Goal: Check status: Check status

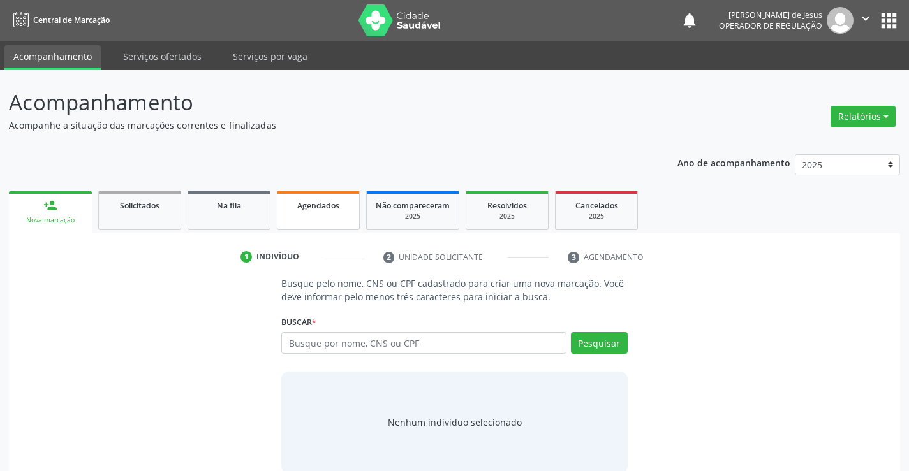
click at [329, 210] on span "Agendados" at bounding box center [318, 205] width 42 height 11
select select "8"
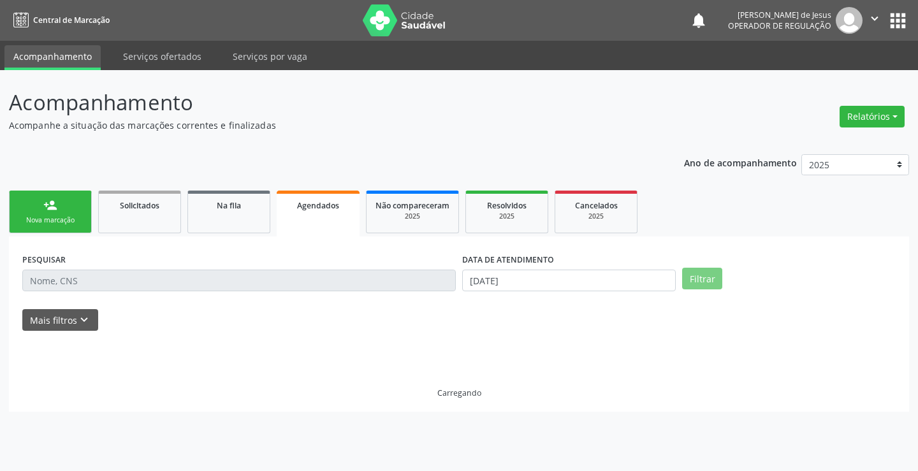
click at [329, 210] on span "Agendados" at bounding box center [318, 205] width 42 height 11
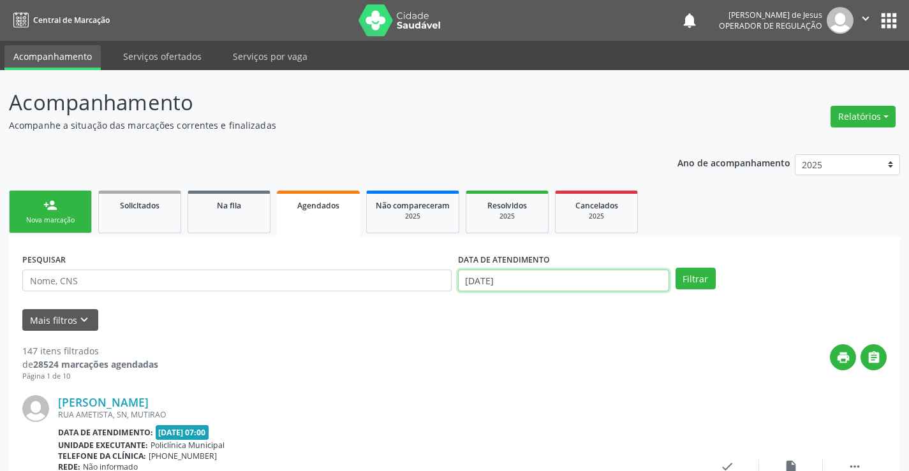
click at [492, 284] on input "[DATE]" at bounding box center [563, 281] width 211 height 22
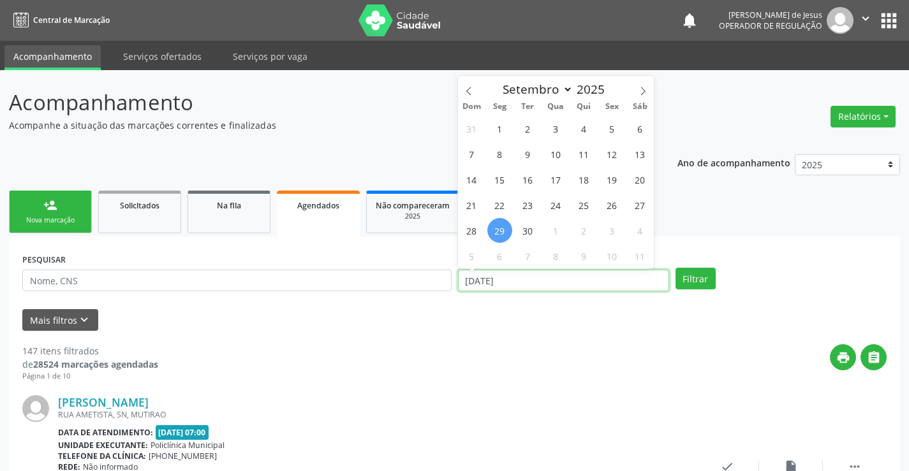
click at [492, 284] on input "[DATE]" at bounding box center [563, 281] width 211 height 22
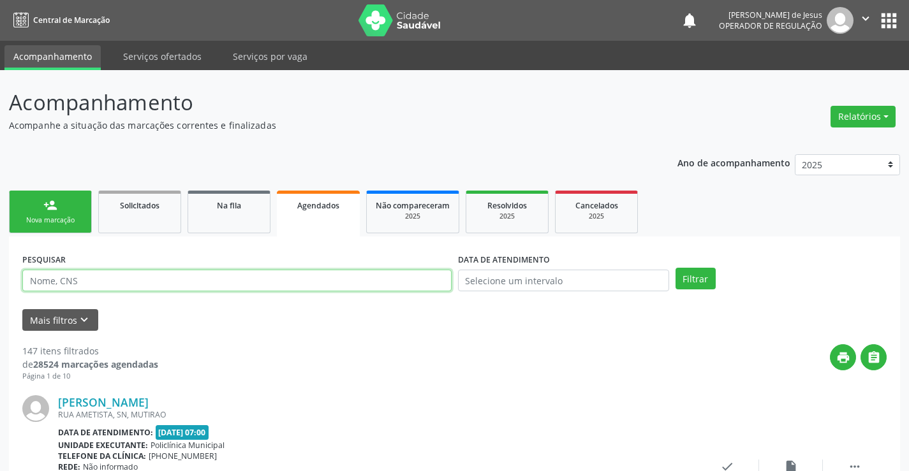
click at [394, 276] on input "text" at bounding box center [236, 281] width 429 height 22
type input "+"
click at [393, 276] on input "text" at bounding box center [236, 281] width 429 height 22
click at [120, 281] on input "text" at bounding box center [236, 281] width 429 height 22
click at [309, 209] on span "Agendados" at bounding box center [318, 205] width 42 height 11
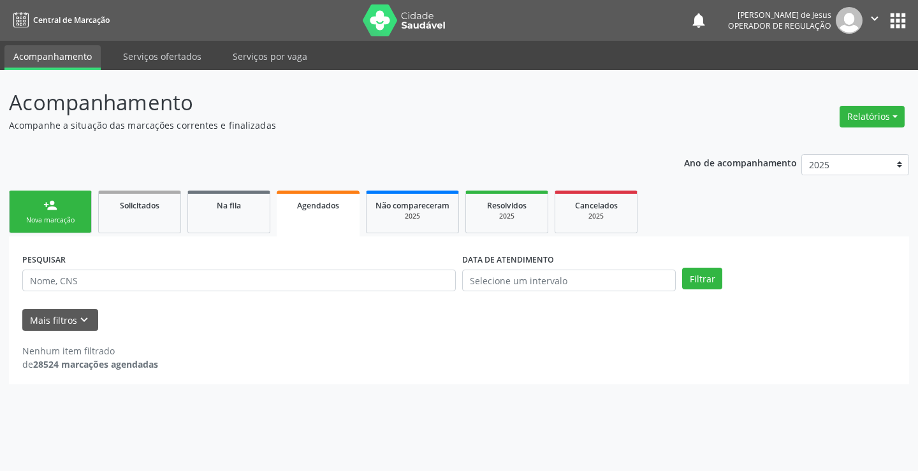
click at [309, 209] on span "Agendados" at bounding box center [318, 205] width 42 height 11
click at [91, 58] on link "Acompanhamento" at bounding box center [52, 57] width 96 height 25
click at [316, 234] on link "Agendados" at bounding box center [318, 214] width 83 height 46
click at [173, 284] on input "text" at bounding box center [239, 281] width 434 height 22
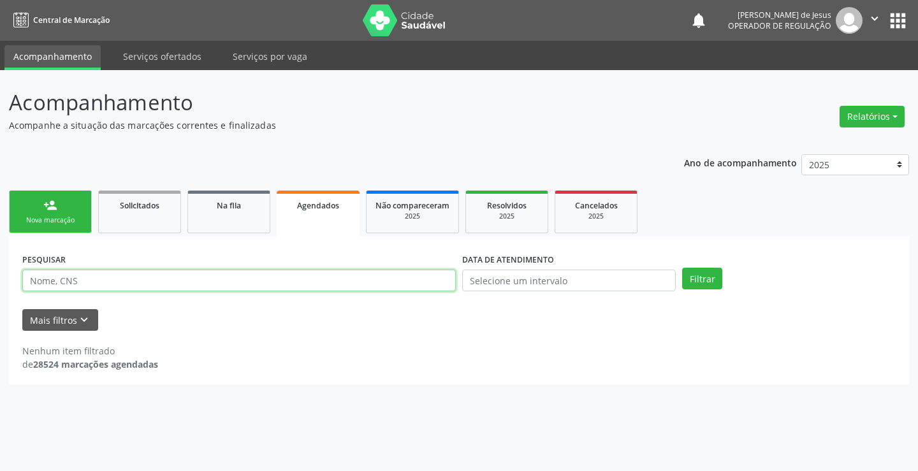
click at [173, 284] on input "text" at bounding box center [239, 281] width 434 height 22
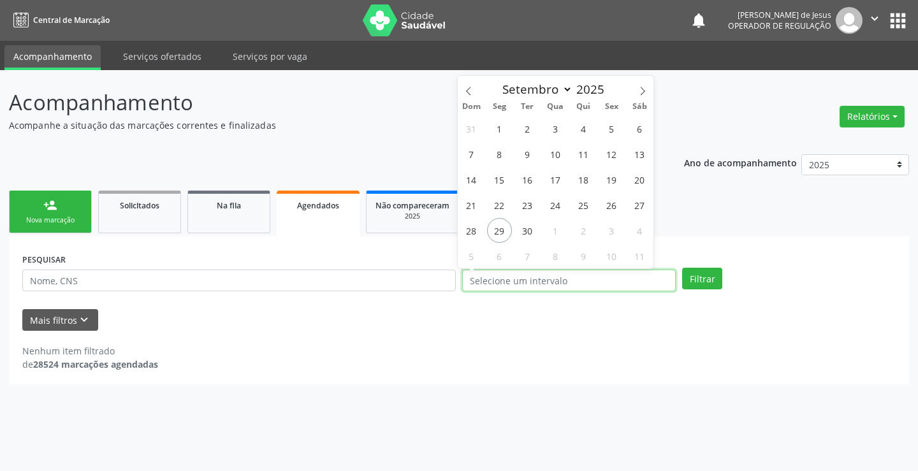
click at [542, 291] on input "text" at bounding box center [569, 281] width 214 height 22
click at [537, 275] on input "text" at bounding box center [569, 281] width 214 height 22
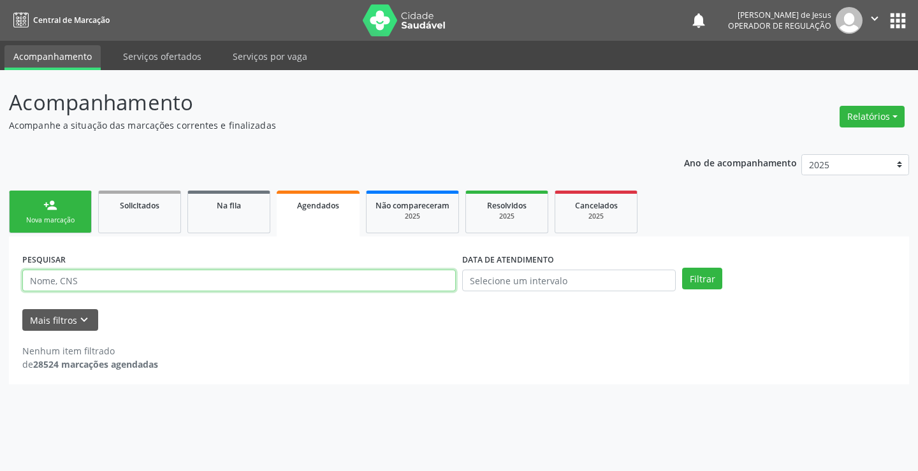
click at [418, 279] on input "text" at bounding box center [239, 281] width 434 height 22
click at [206, 283] on input "text" at bounding box center [239, 281] width 434 height 22
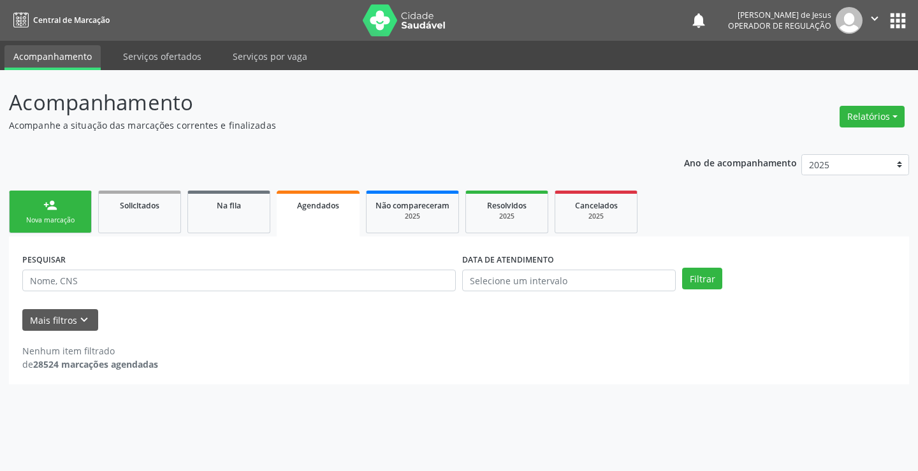
click at [253, 381] on div "PESQUISAR DATA DE ATENDIMENTO Filtrar UNIDADE DE REFERÊNCIA Selecione uma UBS T…" at bounding box center [459, 311] width 901 height 148
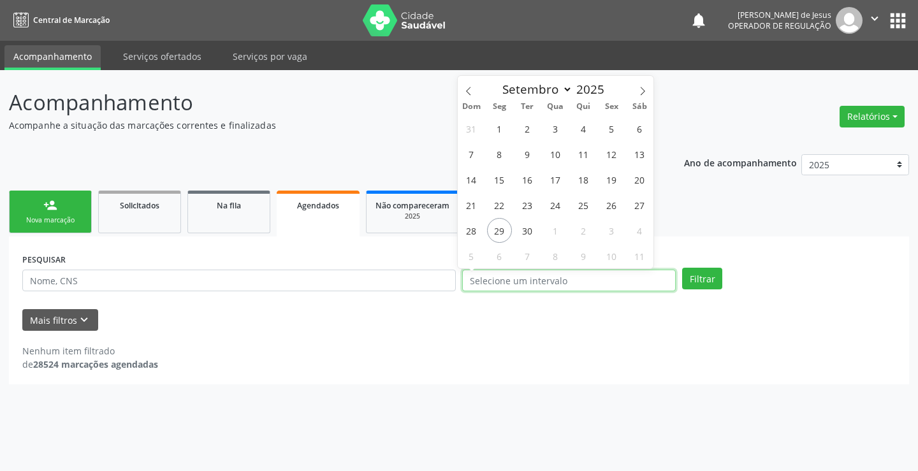
click at [549, 277] on input "text" at bounding box center [569, 281] width 214 height 22
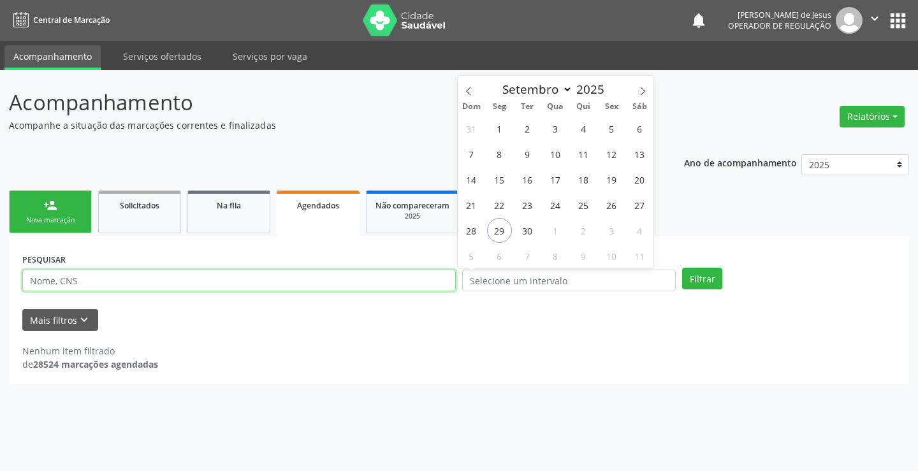
click at [431, 278] on input "text" at bounding box center [239, 281] width 434 height 22
select select "8"
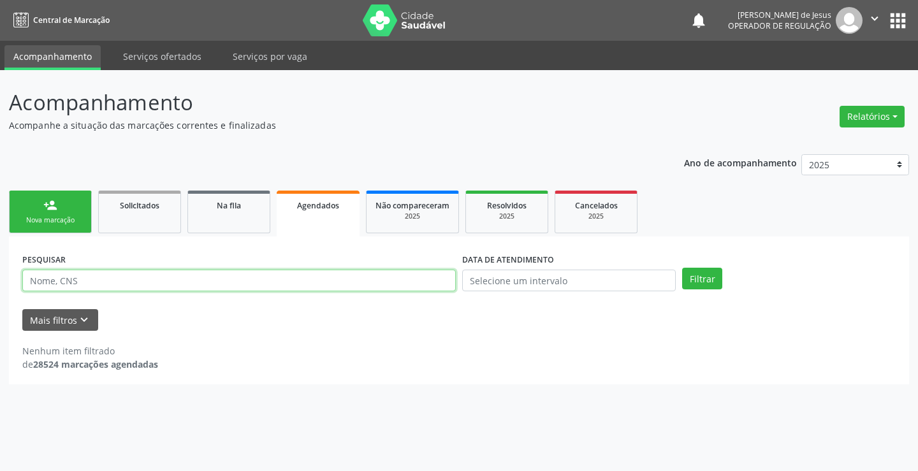
click at [431, 278] on input "text" at bounding box center [239, 281] width 434 height 22
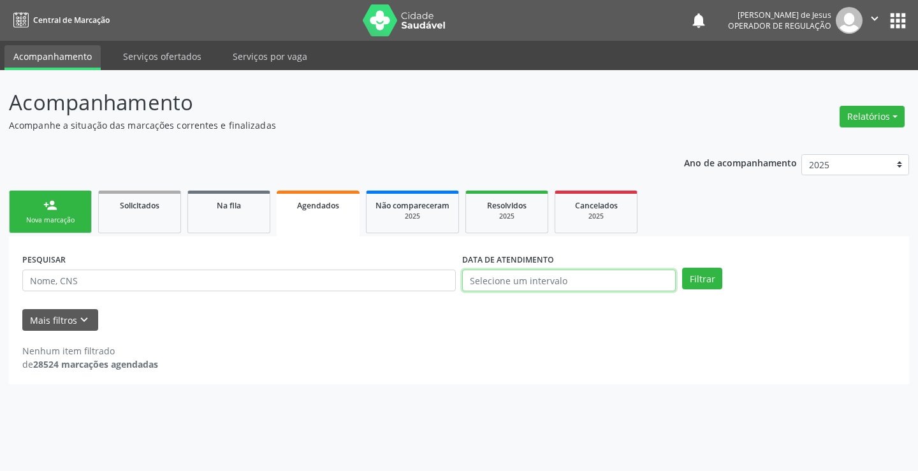
click at [496, 286] on input "text" at bounding box center [569, 281] width 214 height 22
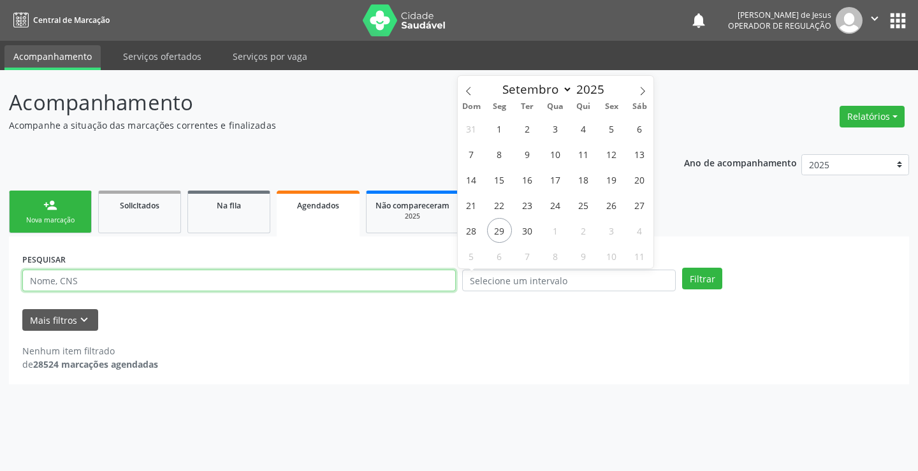
click at [418, 280] on input "text" at bounding box center [239, 281] width 434 height 22
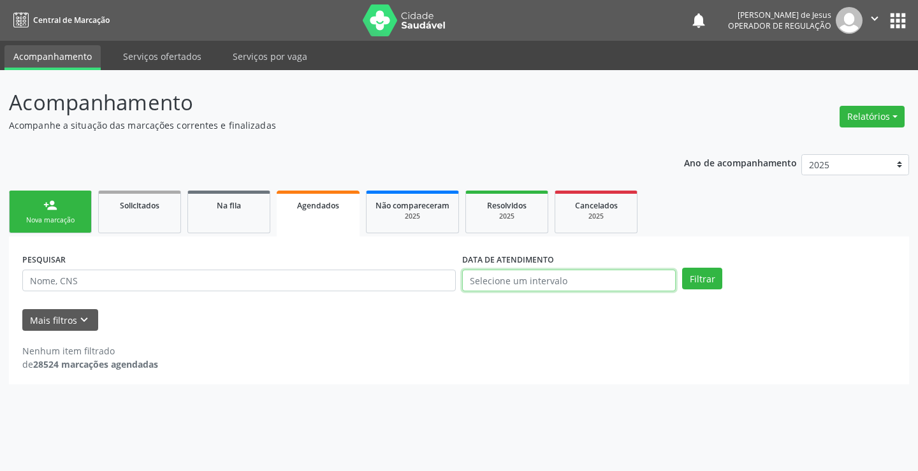
click at [489, 276] on input "text" at bounding box center [569, 281] width 214 height 22
click at [329, 200] on div "Agendados" at bounding box center [318, 204] width 65 height 13
click at [608, 281] on input "text" at bounding box center [569, 281] width 214 height 22
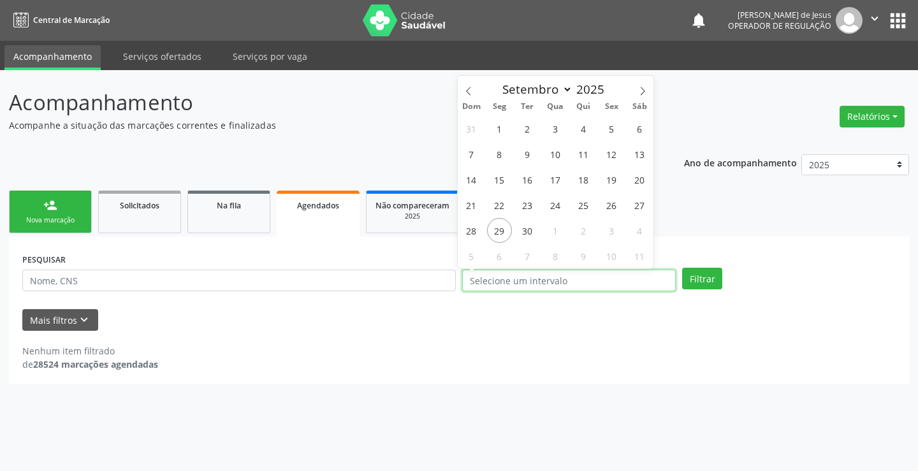
click at [608, 281] on input "text" at bounding box center [569, 281] width 214 height 22
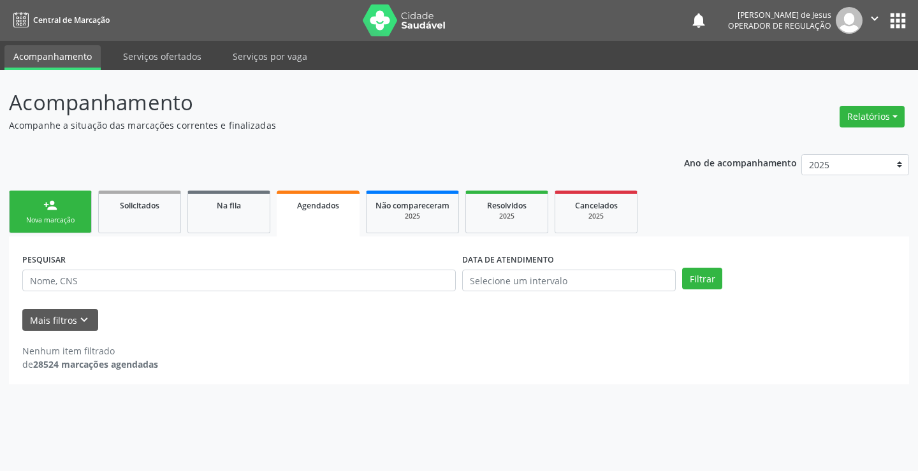
click at [292, 200] on div "Agendados" at bounding box center [318, 204] width 65 height 13
click at [339, 205] on span "Agendados" at bounding box center [318, 205] width 42 height 11
click at [864, 171] on select "2025 2024 2023" at bounding box center [856, 165] width 108 height 22
click at [802, 154] on select "2025 2024 2023" at bounding box center [856, 165] width 108 height 22
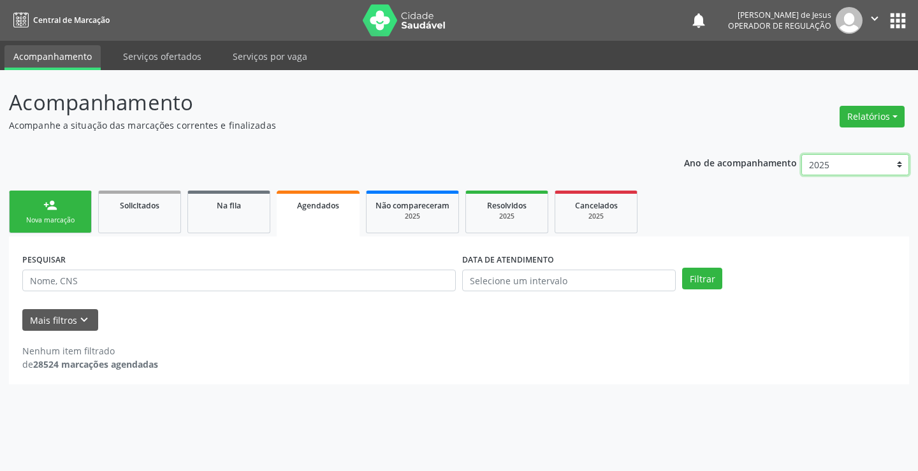
click at [899, 166] on select "2025 2024 2023" at bounding box center [856, 165] width 108 height 22
click at [802, 154] on select "2025 2024 2023" at bounding box center [856, 165] width 108 height 22
click at [899, 168] on select "2025 2024 2023" at bounding box center [856, 165] width 108 height 22
click at [802, 154] on select "2025 2024 2023" at bounding box center [856, 165] width 108 height 22
click at [901, 166] on select "2025 2024 2023" at bounding box center [856, 165] width 108 height 22
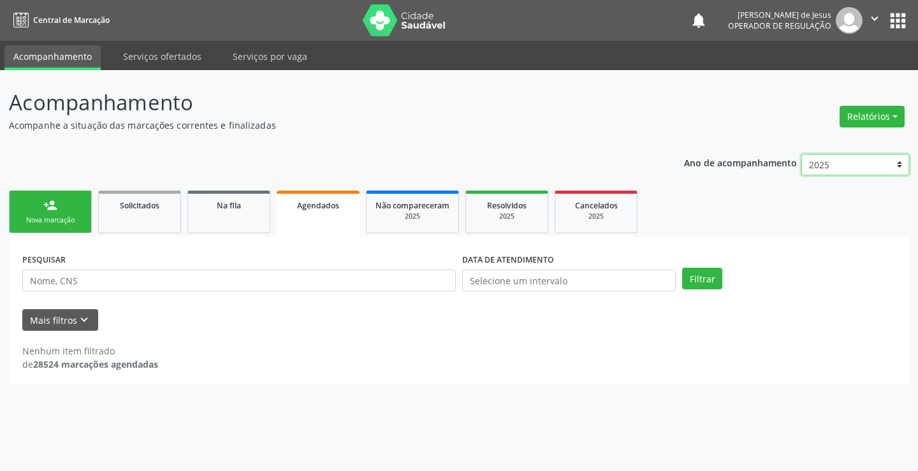
click at [802, 154] on select "2025 2024 2023" at bounding box center [856, 165] width 108 height 22
click at [286, 209] on div "Agendados" at bounding box center [318, 204] width 65 height 13
click at [303, 284] on input "text" at bounding box center [239, 281] width 434 height 22
click at [302, 284] on input "text" at bounding box center [239, 281] width 434 height 22
drag, startPoint x: 302, startPoint y: 284, endPoint x: 277, endPoint y: 287, distance: 25.7
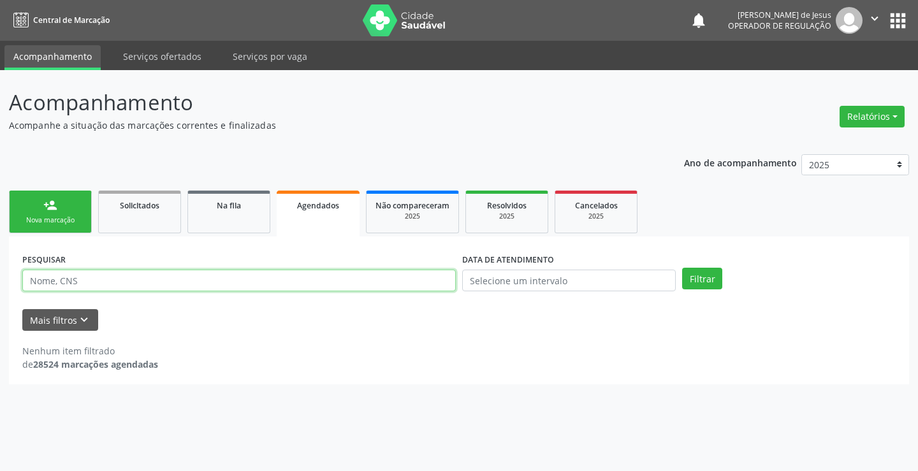
click at [277, 287] on input "text" at bounding box center [239, 281] width 434 height 22
click at [235, 286] on input "text" at bounding box center [239, 281] width 434 height 22
type input "704801078981345"
click at [682, 268] on button "Filtrar" at bounding box center [702, 279] width 40 height 22
click at [682, 280] on div "Filtrar" at bounding box center [789, 279] width 220 height 22
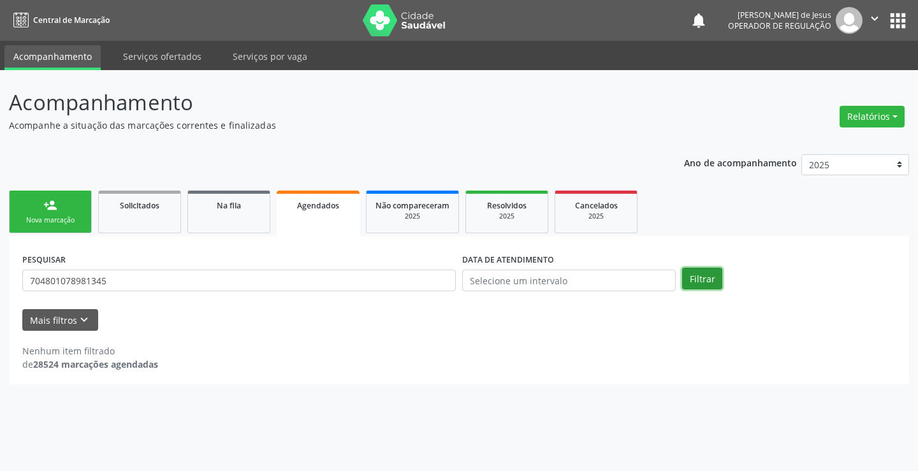
click at [708, 272] on button "Filtrar" at bounding box center [702, 279] width 40 height 22
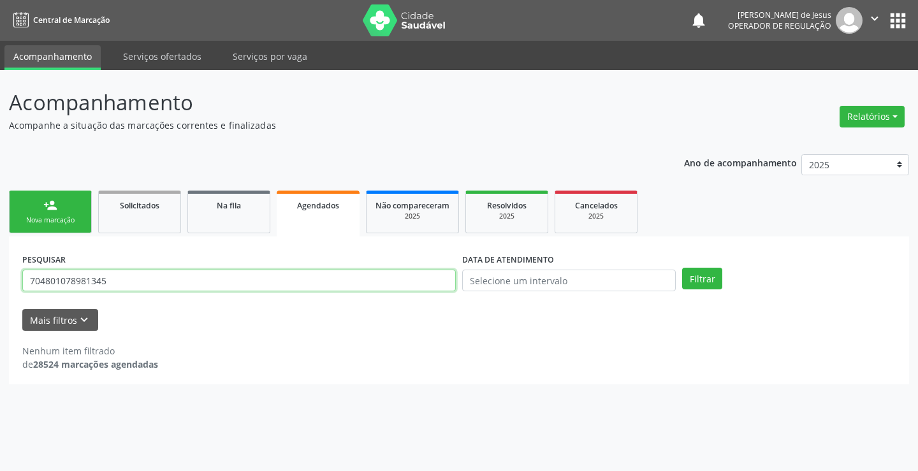
click at [443, 281] on input "704801078981345" at bounding box center [239, 281] width 434 height 22
type input "708003806463921"
click at [682, 268] on button "Filtrar" at bounding box center [702, 279] width 40 height 22
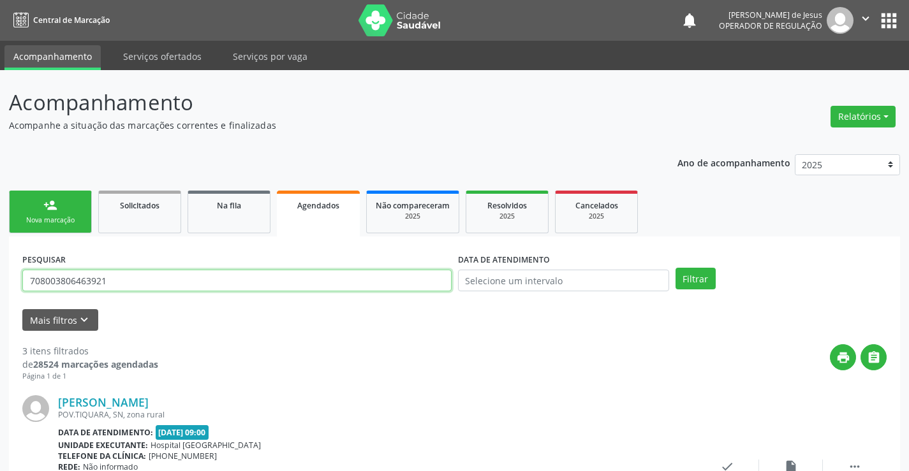
click at [168, 289] on input "708003806463921" at bounding box center [236, 281] width 429 height 22
click at [167, 288] on input "text" at bounding box center [236, 281] width 429 height 22
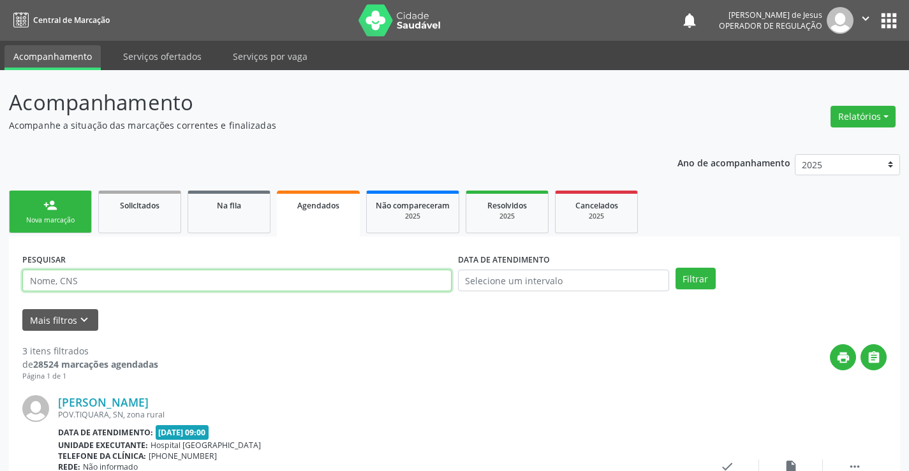
click at [167, 288] on input "text" at bounding box center [236, 281] width 429 height 22
type input "702106797261899"
click at [675, 268] on button "Filtrar" at bounding box center [695, 279] width 40 height 22
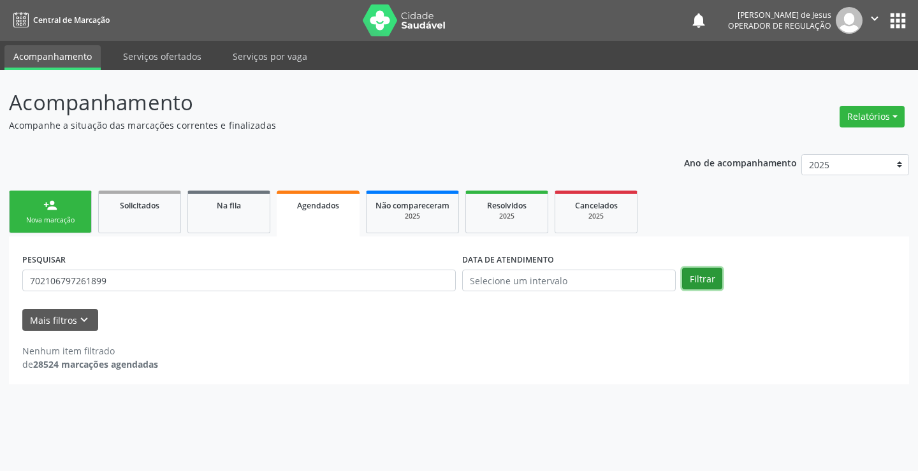
click at [702, 281] on button "Filtrar" at bounding box center [702, 279] width 40 height 22
click at [231, 209] on span "Na fila" at bounding box center [229, 205] width 24 height 11
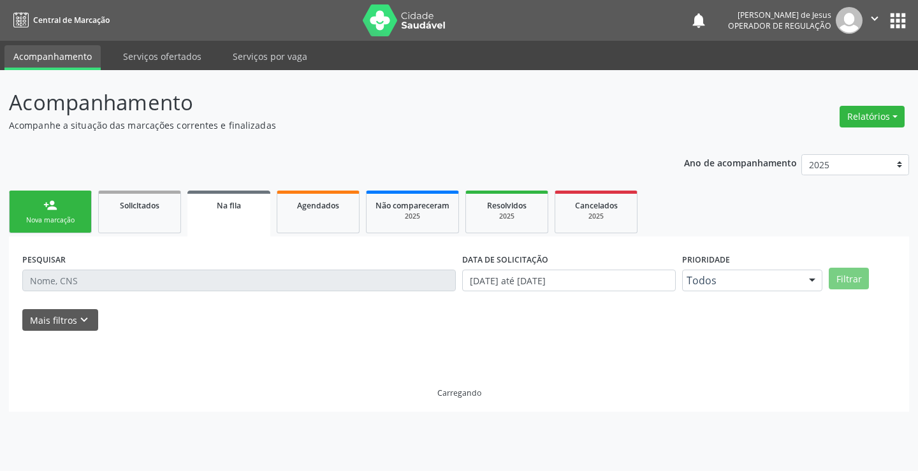
click at [382, 285] on div "PESQUISAR" at bounding box center [239, 275] width 440 height 50
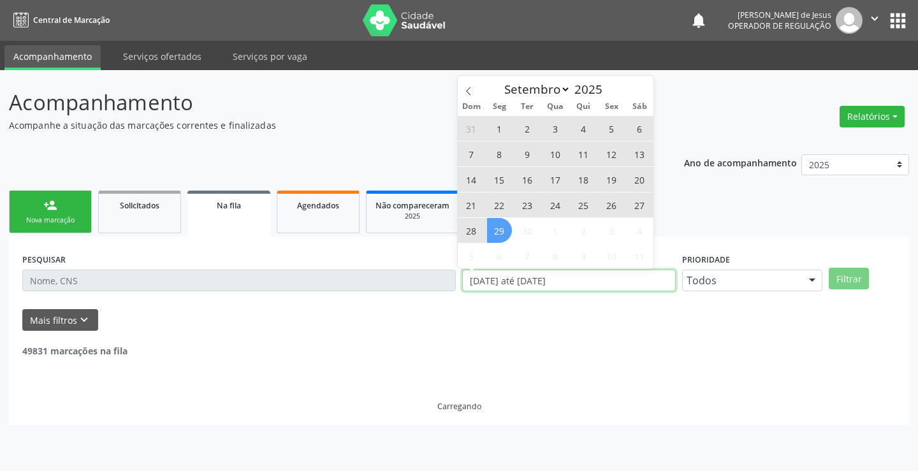
click at [496, 281] on input "[DATE] até [DATE]" at bounding box center [569, 281] width 214 height 22
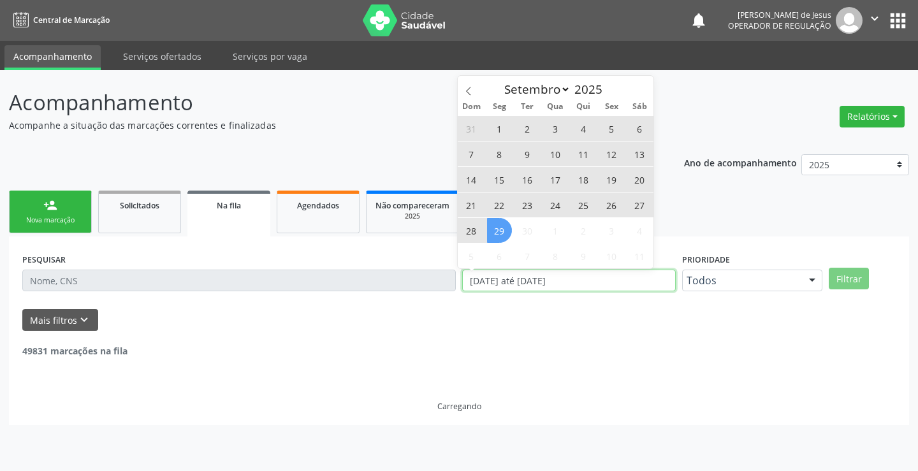
click at [496, 281] on input "[DATE] até [DATE]" at bounding box center [569, 281] width 214 height 22
type input "2023"
select select "0"
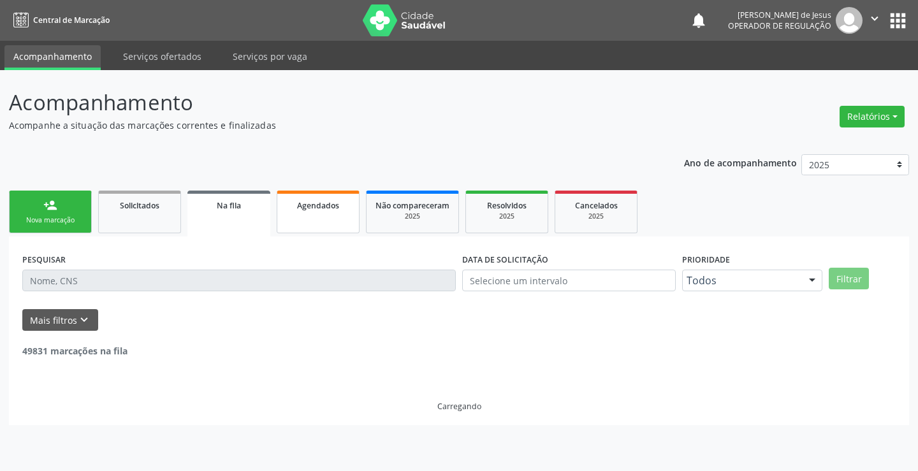
click at [321, 214] on link "Agendados" at bounding box center [318, 212] width 83 height 43
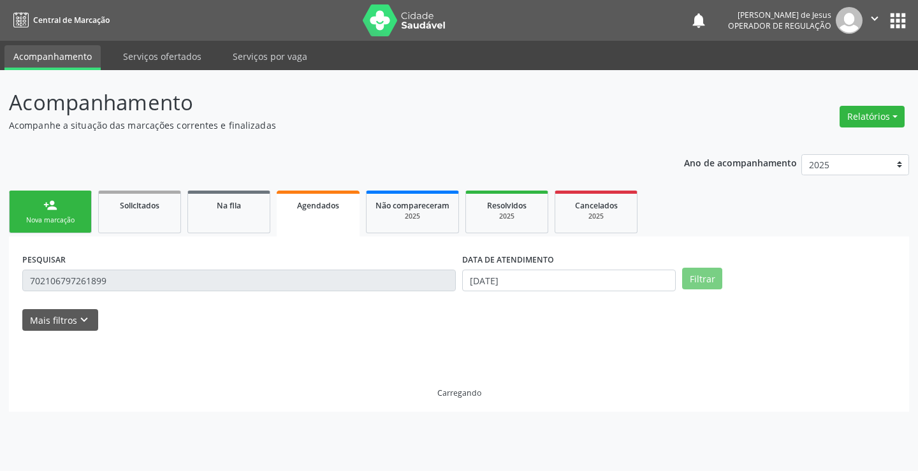
click at [321, 214] on link "Agendados" at bounding box center [318, 214] width 83 height 46
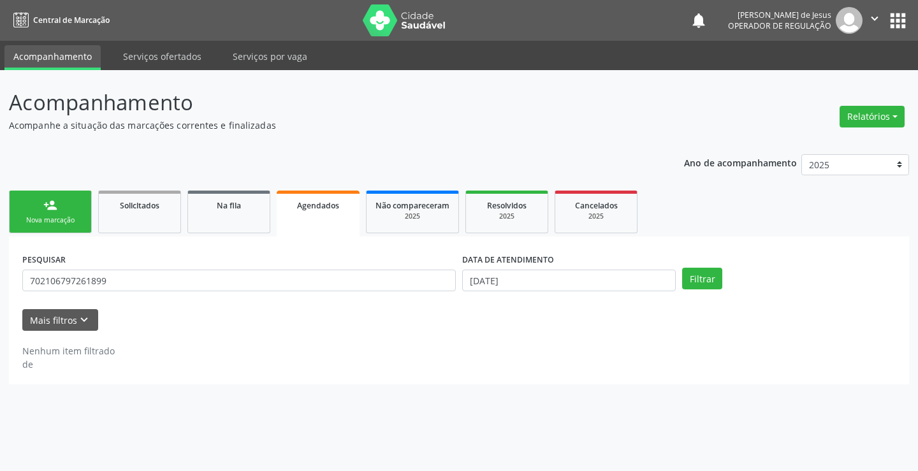
click at [321, 214] on link "Agendados" at bounding box center [318, 214] width 83 height 46
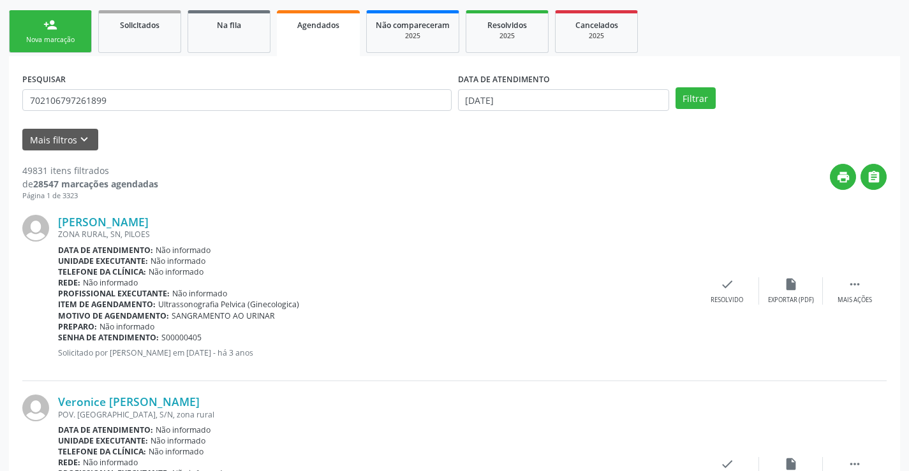
scroll to position [64, 0]
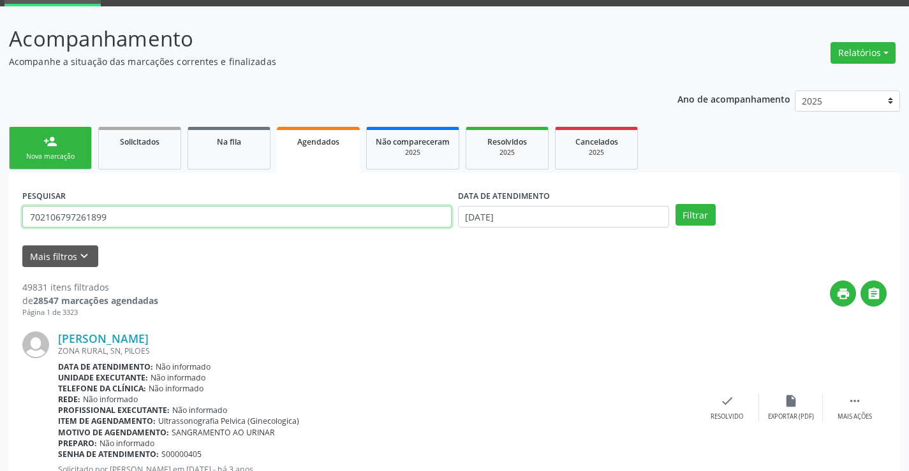
click at [177, 212] on input "702106797261899" at bounding box center [236, 217] width 429 height 22
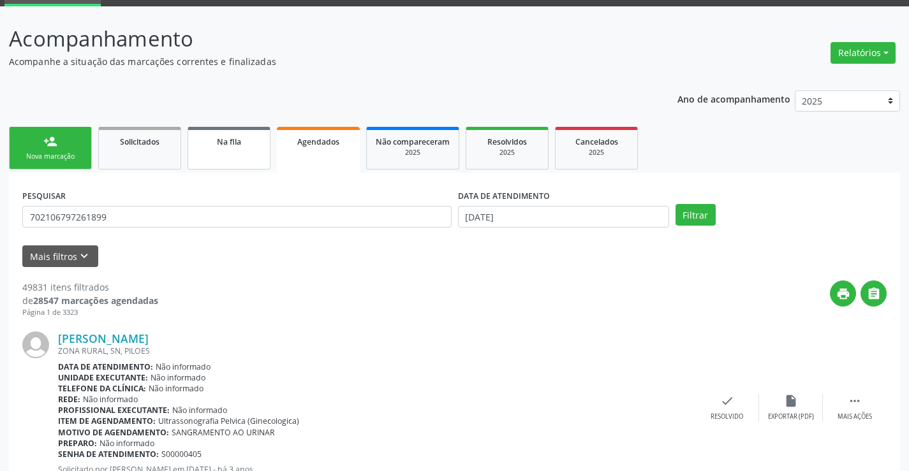
click at [239, 144] on span "Na fila" at bounding box center [229, 141] width 24 height 11
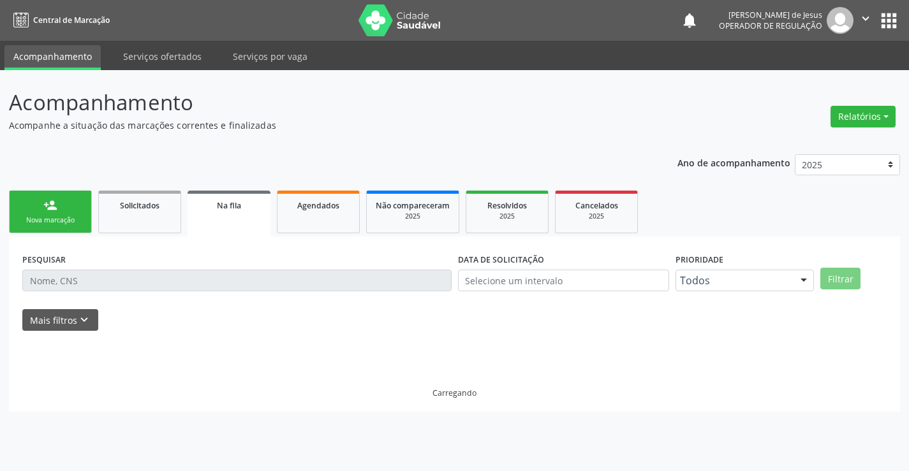
scroll to position [0, 0]
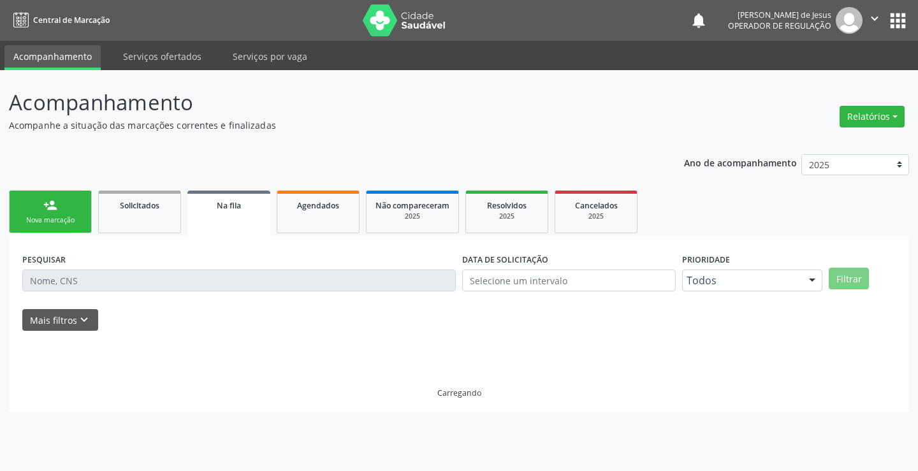
click at [239, 144] on div "Acompanhamento Acompanhe a situação das marcações correntes e finalizadas Relat…" at bounding box center [459, 249] width 901 height 325
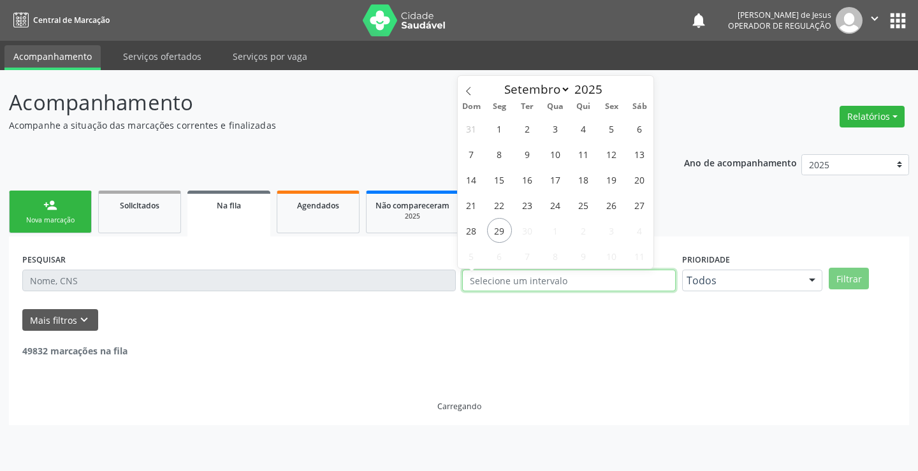
click at [551, 279] on input "text" at bounding box center [569, 281] width 214 height 22
click at [531, 274] on input "text" at bounding box center [569, 281] width 214 height 22
click at [510, 285] on input "text" at bounding box center [569, 281] width 214 height 22
select select "8"
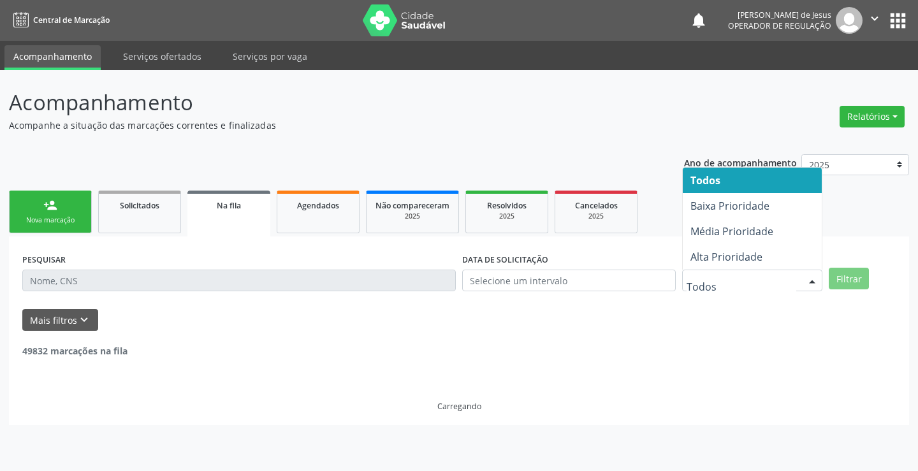
click at [718, 181] on span "Todos" at bounding box center [706, 180] width 30 height 14
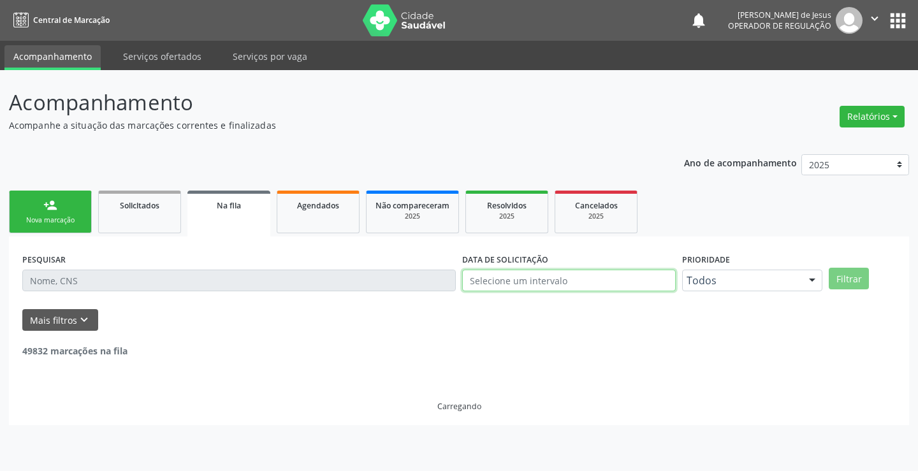
click at [516, 281] on input "text" at bounding box center [569, 281] width 214 height 22
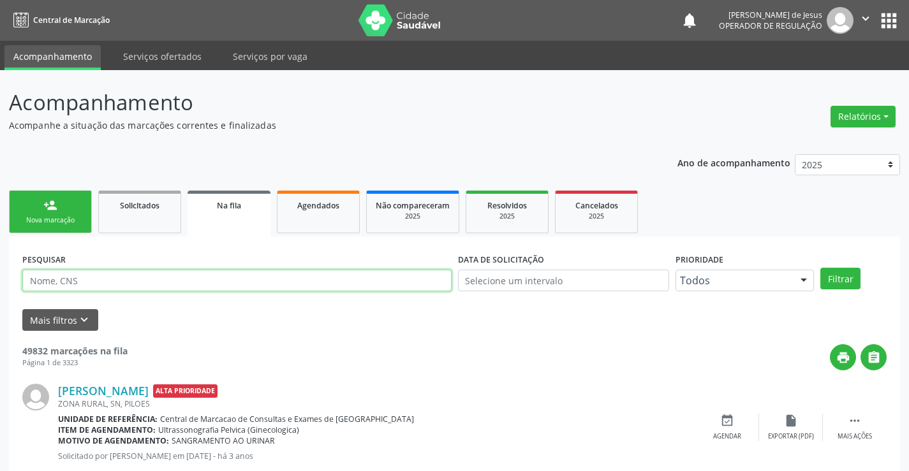
click at [364, 278] on input "text" at bounding box center [236, 281] width 429 height 22
type input "702106797261899"
click at [820, 268] on button "Filtrar" at bounding box center [840, 279] width 40 height 22
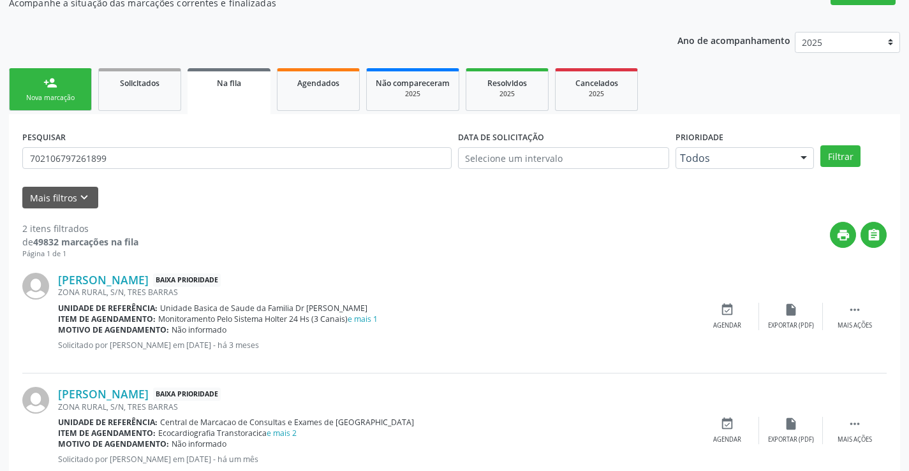
scroll to position [161, 0]
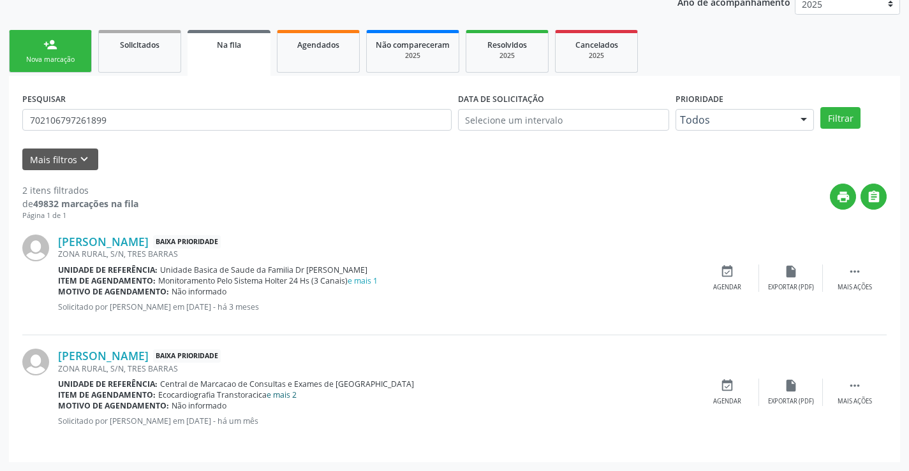
click at [284, 394] on link "e mais 2" at bounding box center [282, 395] width 30 height 11
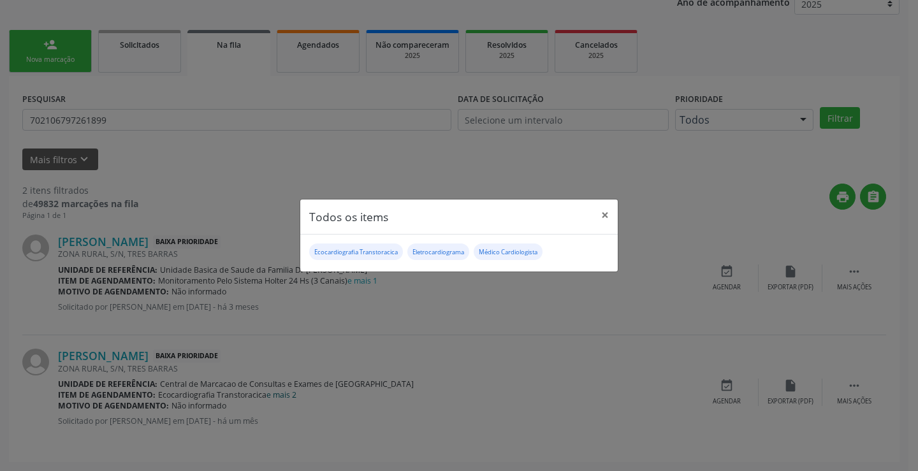
click at [284, 394] on div "Todos os items × Ecocardiografia Transtoracica Eletrocardiograma Médico Cardiol…" at bounding box center [459, 235] width 918 height 471
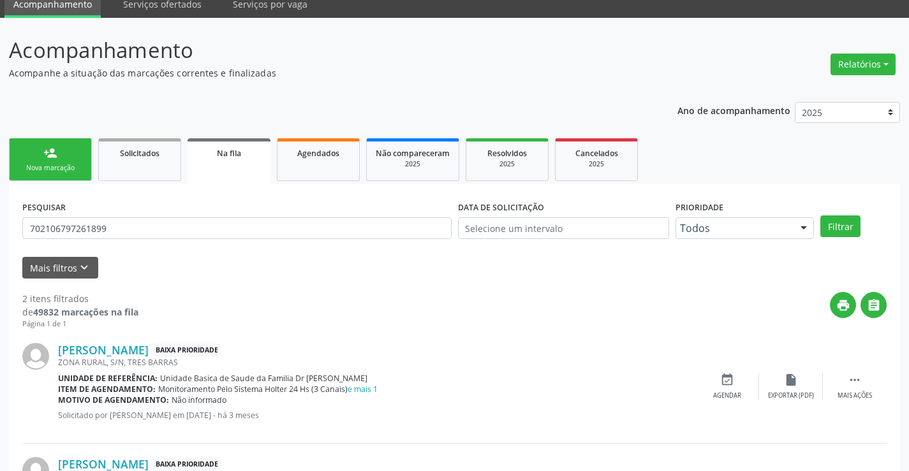
scroll to position [0, 0]
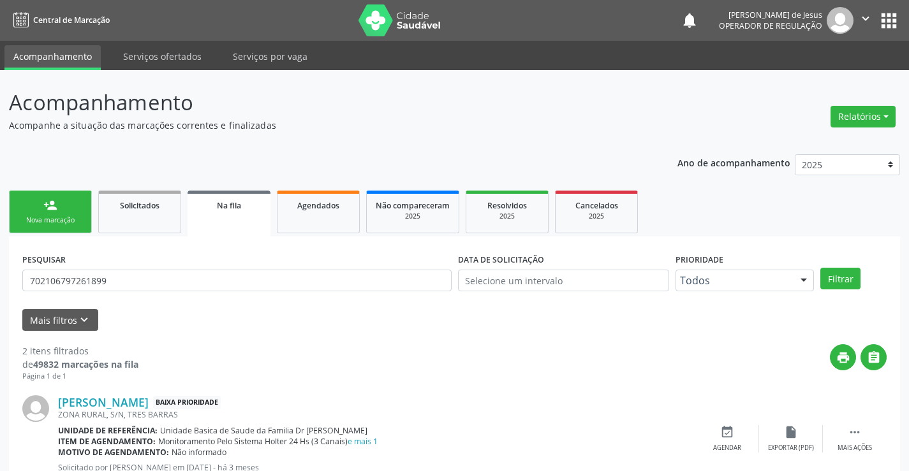
click at [804, 278] on div at bounding box center [803, 281] width 19 height 22
click at [362, 289] on input "702106797261899" at bounding box center [236, 281] width 429 height 22
click at [145, 205] on span "Solicitados" at bounding box center [140, 205] width 40 height 11
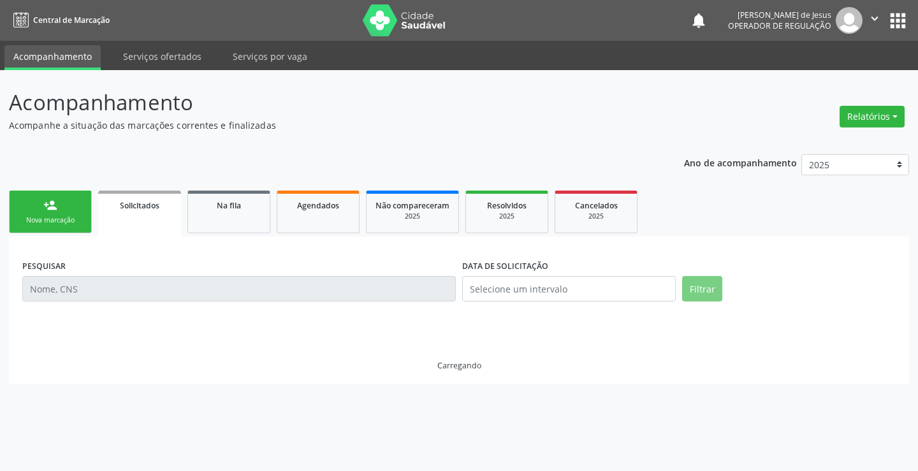
click at [145, 205] on span "Solicitados" at bounding box center [140, 205] width 40 height 11
